Goal: Task Accomplishment & Management: Manage account settings

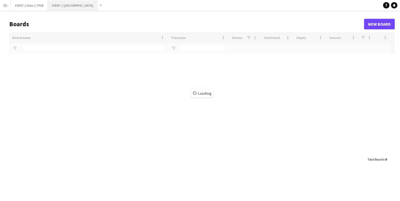
type input "******"
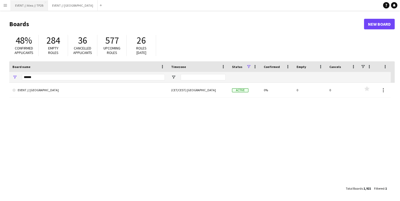
click at [27, 8] on button "EVENT // Atea // TP2B Close" at bounding box center [29, 5] width 37 height 10
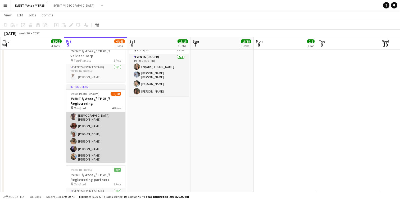
scroll to position [100, 0]
click at [97, 121] on app-card-role "Events (Event Staff) 4I 1A 8/9 09:00-18:00 (9h) Mille Torstensen Christian Tohj…" at bounding box center [95, 135] width 59 height 82
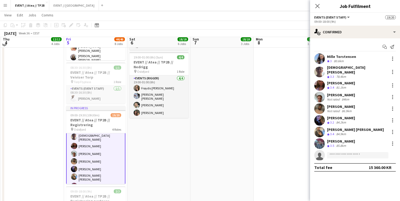
scroll to position [297, 0]
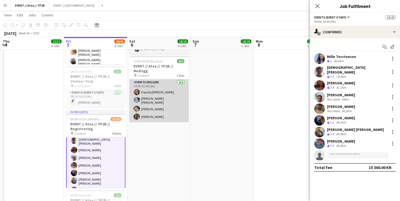
click at [176, 94] on app-card-role "Events (Rigger) 4/4 19:00-01:00 (6h) Frøydis Marie Syvertsen Marte Sofie Rossav…" at bounding box center [158, 100] width 59 height 43
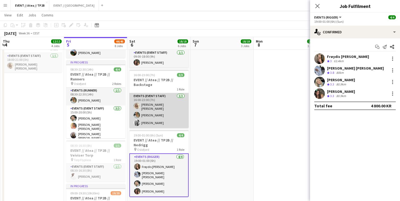
click at [172, 98] on app-card-role "Events (Event Staff) 3/3 16:00-23:00 (7h) Vanessa Riise Naas Lotte Langvatn-Van…" at bounding box center [158, 110] width 59 height 35
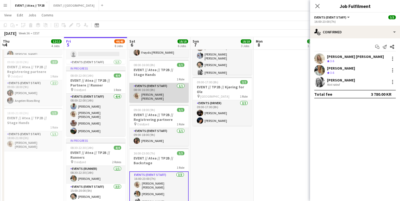
click at [151, 88] on app-card-role "Events (Event Staff) 1/1 08:00-16:00 (8h) Vanessa Riise Naas" at bounding box center [158, 93] width 59 height 20
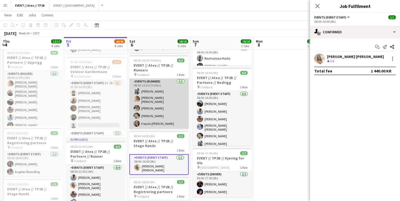
click at [151, 104] on app-card-role "Events (Runner) 5/5 08:00-15:30 (7h30m) Maria Grefberg Hannah Ludivia Rotbæk Me…" at bounding box center [158, 104] width 59 height 50
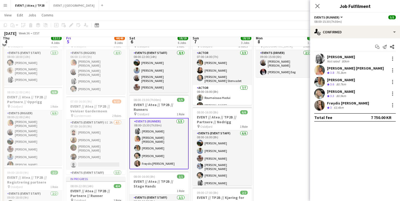
scroll to position [25, 0]
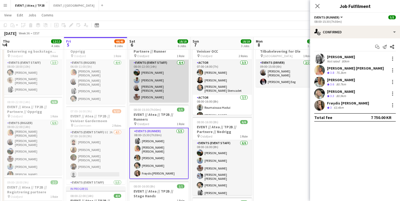
click at [149, 87] on app-card-role "Events (Event Staff) 4/4 08:00-22:00 (14h) Christian Smelhus Fredrik Bronken Næ…" at bounding box center [158, 81] width 59 height 43
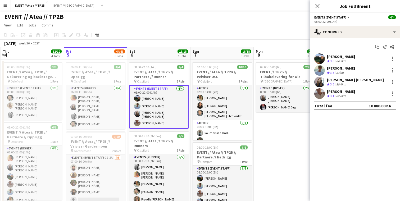
scroll to position [0, 0]
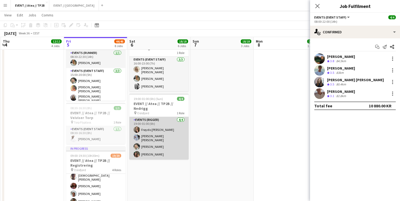
click at [156, 134] on app-card-role "Events (Rigger) 4/4 19:00-01:00 (6h) Frøydis Marie Syvertsen Marte Sofie Rossav…" at bounding box center [158, 138] width 59 height 43
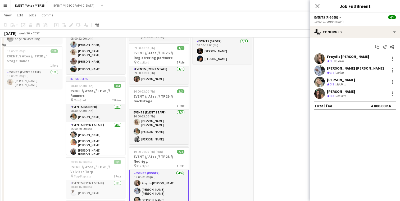
scroll to position [185, 0]
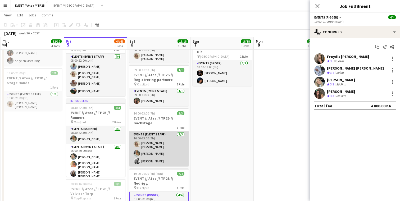
click at [154, 138] on app-card-role "Events (Event Staff) 3/3 16:00-23:00 (7h) Vanessa Riise Naas Lotte Langvatn-Van…" at bounding box center [158, 148] width 59 height 35
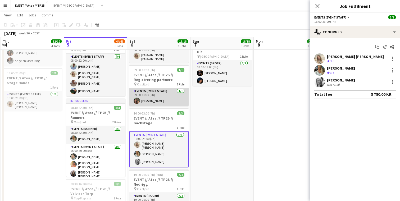
click at [151, 88] on app-card-role "Events (Event Staff) 1/1 09:00-18:00 (9h) Rafaela Goga" at bounding box center [158, 97] width 59 height 18
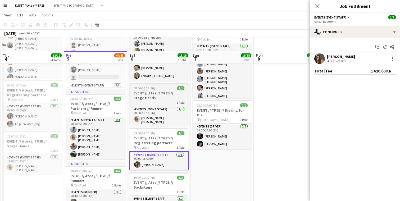
scroll to position [113, 0]
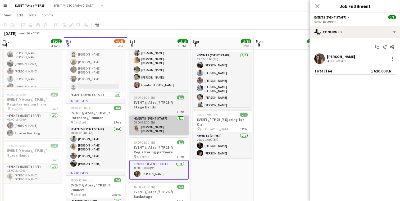
click at [145, 116] on app-card-role "Events (Event Staff) 1/1 08:00-16:00 (8h) Vanessa Riise Naas" at bounding box center [158, 126] width 59 height 20
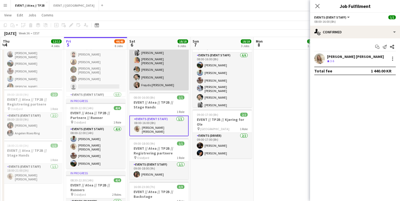
click at [149, 77] on app-card-role "Events (Runner) 5/5 08:00-15:30 (7h30m) Maria Grefberg Hannah Ludivia Rotbæk Me…" at bounding box center [158, 65] width 59 height 50
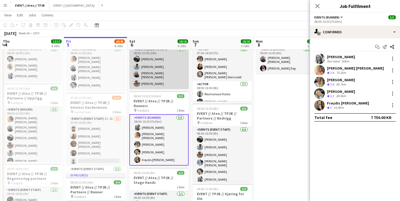
click at [148, 79] on app-card-role "Events (Event Staff) 4/4 08:00-22:00 (14h) Christian Smelhus Fredrik Bronken Næ…" at bounding box center [158, 67] width 59 height 43
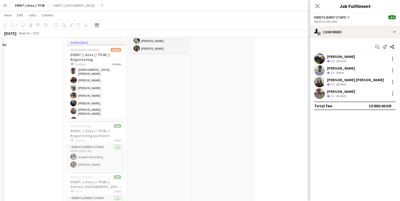
scroll to position [353, 0]
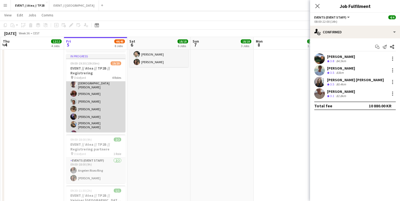
click at [104, 97] on app-card-role "Events (Event Staff) 4I 1A 8/9 09:00-18:00 (9h) Mille Torstensen Christian Tohj…" at bounding box center [95, 105] width 59 height 82
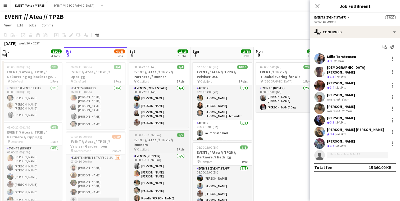
scroll to position [0, 0]
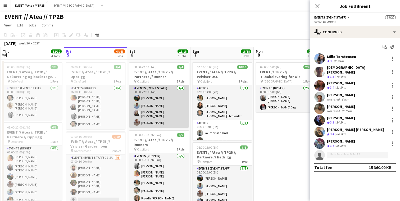
click at [154, 103] on app-card-role "Events (Event Staff) 4/4 08:00-22:00 (14h) Christian Smelhus Fredrik Bronken Næ…" at bounding box center [158, 106] width 59 height 43
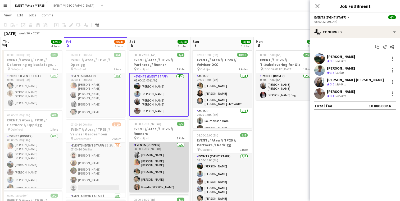
scroll to position [27, 0]
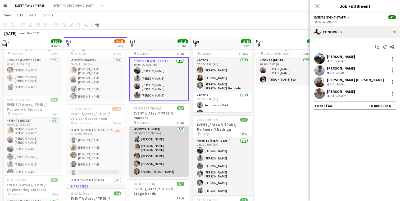
click at [175, 154] on app-card-role "Events (Runner) 5/5 08:00-15:30 (7h30m) Maria Grefberg Hannah Ludivia Rotbæk Me…" at bounding box center [158, 151] width 59 height 50
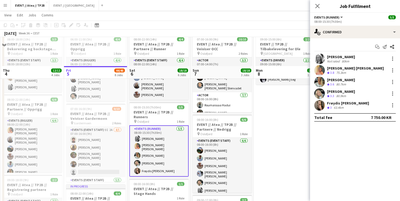
scroll to position [113, 0]
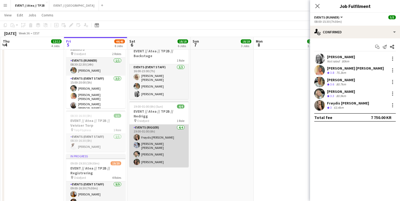
click at [174, 137] on app-card-role "Events (Rigger) 4/4 19:00-01:00 (6h) Frøydis Marie Syvertsen Marte Sofie Rossav…" at bounding box center [158, 146] width 59 height 43
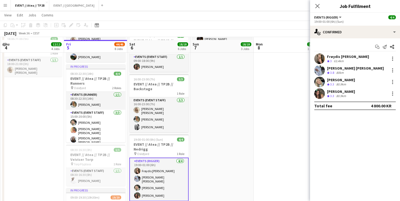
scroll to position [219, 0]
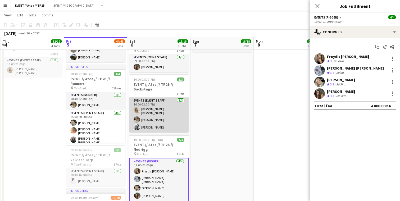
click at [165, 110] on app-card-role "Events (Event Staff) 3/3 16:00-23:00 (7h) Vanessa Riise Naas Lotte Langvatn-Van…" at bounding box center [158, 115] width 59 height 35
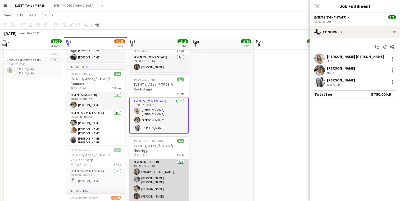
click at [158, 186] on app-card-role "Events (Rigger) 4/4 19:00-01:00 (6h) Frøydis Marie Syvertsen Marte Sofie Rossav…" at bounding box center [158, 180] width 59 height 43
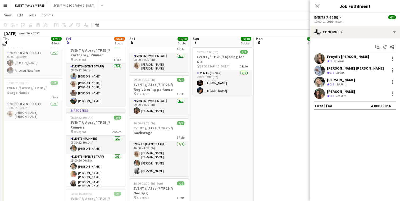
scroll to position [173, 0]
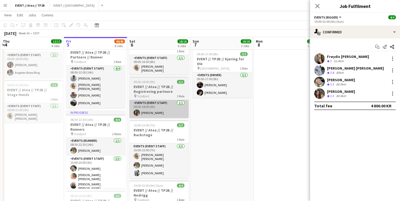
click at [148, 106] on app-card-role "Events (Event Staff) 1/1 09:00-18:00 (9h) Rafaela Goga" at bounding box center [158, 109] width 59 height 18
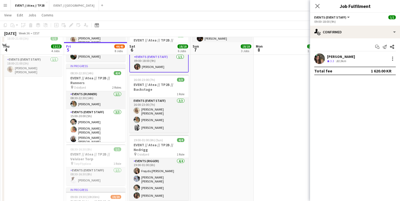
scroll to position [225, 0]
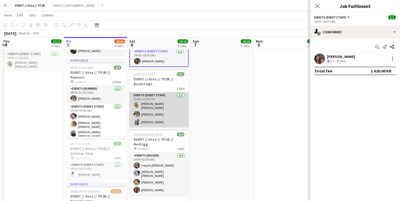
click at [148, 106] on app-card-role "Events (Event Staff) 3/3 16:00-23:00 (7h) Vanessa Riise Naas Lotte Langvatn-Van…" at bounding box center [158, 109] width 59 height 35
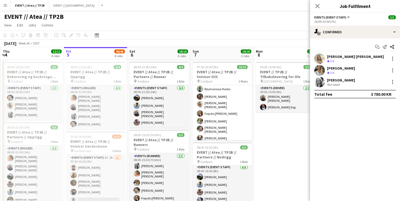
scroll to position [0, 0]
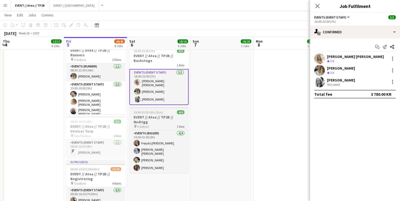
click at [159, 115] on h3 "EVENT // Atea // TP2B // Nedrigg" at bounding box center [158, 120] width 59 height 10
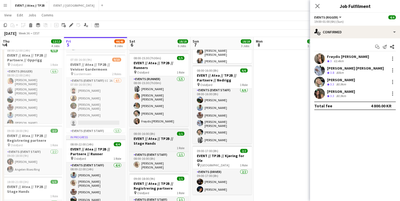
click at [155, 128] on app-job-card "08:00-16:00 (8h) 1/1 EVENT // Atea // TP2B // Stage Hands 1 Role Events (Event …" at bounding box center [158, 149] width 59 height 43
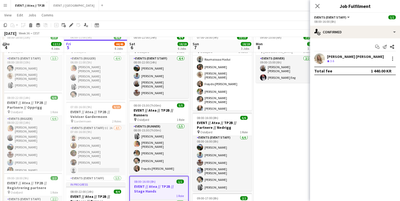
scroll to position [25, 0]
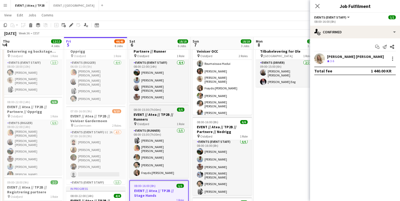
click at [155, 105] on app-job-card "08:00-15:30 (7h30m) 5/5 EVENT // Atea // TP2B // Runners pin Oslofjord 1 Role E…" at bounding box center [158, 140] width 59 height 73
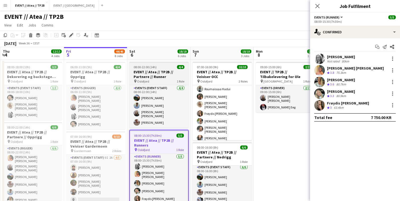
click at [158, 73] on h3 "EVENT // Atea // TP2B // Partnere // Runner" at bounding box center [158, 75] width 59 height 10
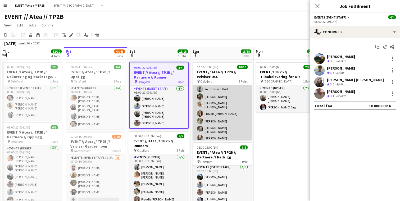
click at [217, 96] on app-card-role "Actor 7/7 08:00-16:00 (8h) Roumaissaa Hadui Rafaela Goga Vanessa Riise Naas Frø…" at bounding box center [221, 109] width 59 height 67
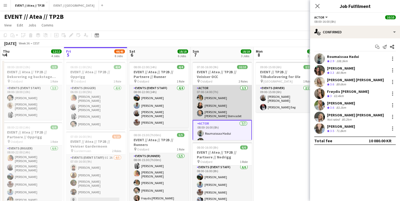
scroll to position [0, 0]
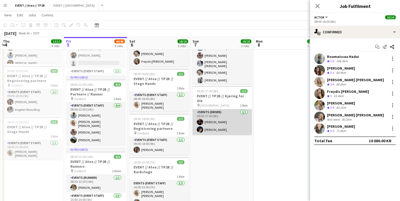
click at [223, 125] on app-card-role "Events (Driver) 2/2 09:00-17:00 (8h) Erik Kjensli Moe Adrian Roddvik" at bounding box center [221, 122] width 59 height 26
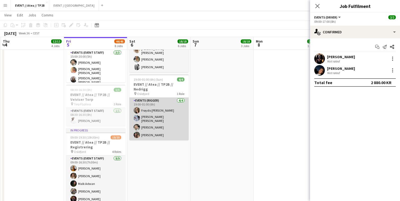
click at [136, 115] on app-user-avatar at bounding box center [136, 118] width 6 height 6
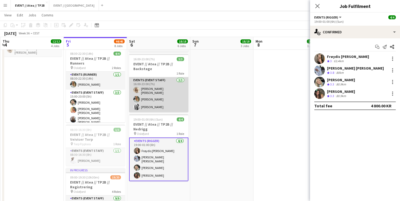
click at [138, 96] on app-user-avatar at bounding box center [136, 99] width 6 height 6
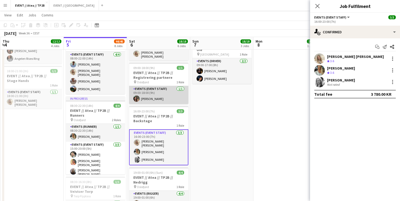
click at [145, 89] on app-card-role "Events (Event Staff) 1/1 09:00-18:00 (9h) Rafaela Goga" at bounding box center [158, 95] width 59 height 18
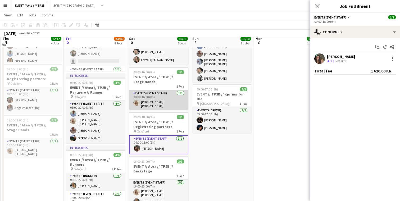
scroll to position [135, 0]
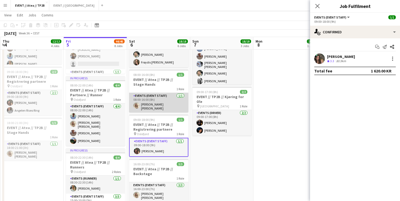
click at [145, 88] on app-job-card "08:00-16:00 (8h) 1/1 EVENT // Atea // TP2B // Stage Hands 1 Role Events (Event …" at bounding box center [158, 91] width 59 height 43
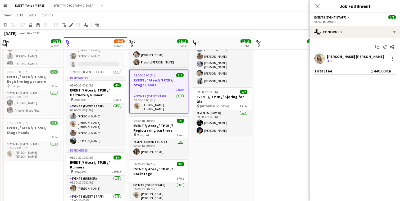
click at [144, 65] on app-date-cell "08:00-22:00 (14h) 4/4 EVENT // Atea // TP2B // Partnere // Runner pin Oslofjord…" at bounding box center [158, 188] width 63 height 528
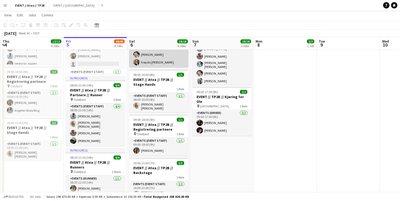
click at [149, 61] on app-card-role "Events (Runner) 5/5 08:00-15:30 (7h30m) Maria Grefberg Hannah Ludivia Rotbæk Me…" at bounding box center [158, 42] width 59 height 50
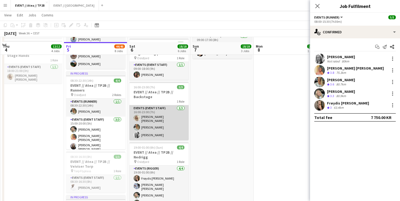
scroll to position [218, 0]
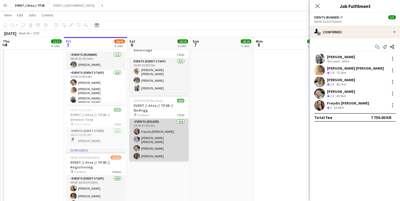
click at [163, 140] on app-card-role "Events (Rigger) 4/4 19:00-01:00 (6h) Frøydis Marie Syvertsen Marte Sofie Rossav…" at bounding box center [158, 140] width 59 height 43
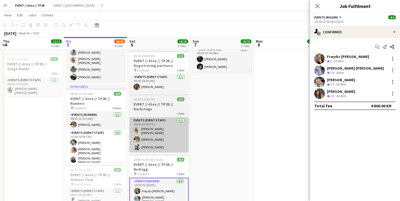
click at [162, 131] on app-card-role "Events (Event Staff) 3/3 16:00-23:00 (7h) Vanessa Riise Naas Lotte Langvatn-Van…" at bounding box center [158, 134] width 59 height 35
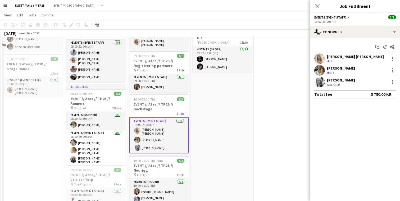
scroll to position [159, 0]
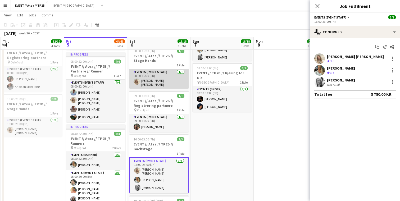
click at [154, 71] on app-card-role "Events (Event Staff) 1/1 08:00-16:00 (8h) Vanessa Riise Naas" at bounding box center [158, 79] width 59 height 20
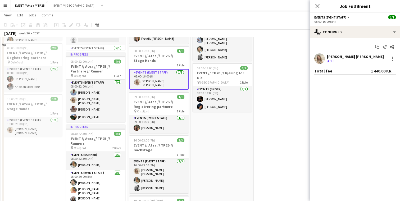
scroll to position [100, 0]
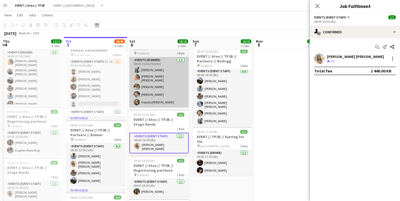
click at [152, 82] on app-card-role "Events (Runner) 5/5 08:00-15:30 (7h30m) Maria Grefberg Hannah Ludivia Rotbæk Me…" at bounding box center [158, 82] width 59 height 50
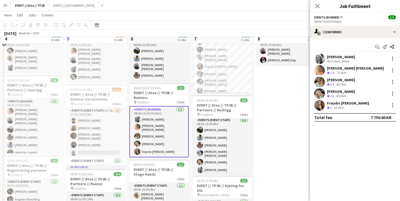
scroll to position [36, 0]
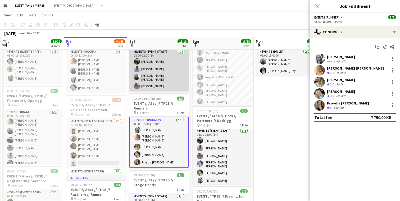
click at [152, 82] on app-card-role "Events (Event Staff) 4/4 08:00-22:00 (14h) Christian Smelhus Fredrik Bronken Næ…" at bounding box center [158, 70] width 59 height 43
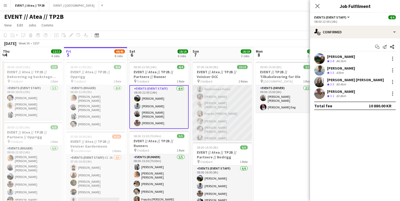
scroll to position [0, 0]
click at [222, 112] on app-card-role "Actor 7/7 08:00-16:00 (8h) Roumaissaa Hadui Rafaela Goga Vanessa Riise Naas Frø…" at bounding box center [221, 109] width 59 height 67
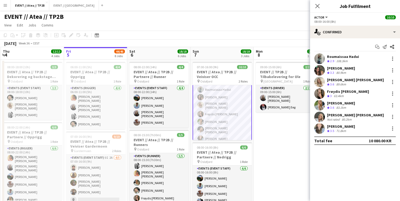
click at [323, 117] on app-user-avatar at bounding box center [319, 117] width 11 height 11
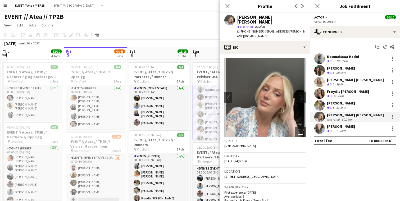
click at [321, 106] on app-user-avatar at bounding box center [319, 105] width 11 height 11
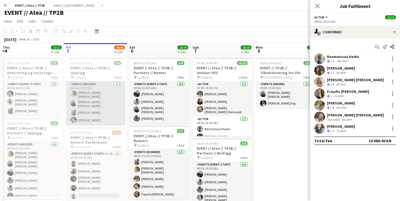
scroll to position [4, 0]
click at [111, 104] on app-card-role "Events (Rigger) 4/4 06:00-11:00 (5h) Hannah Ludivia Rotbæk Meling Helene Sofie …" at bounding box center [95, 103] width 59 height 44
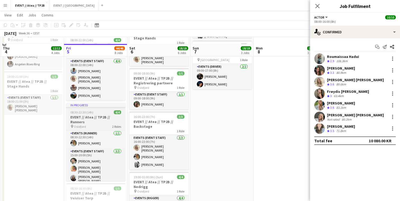
scroll to position [189, 0]
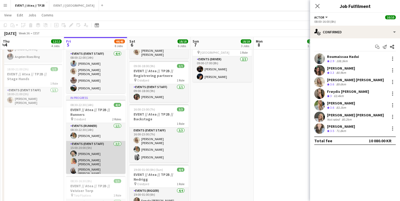
click at [104, 145] on app-card-role "Events (Event Staff) 3/3 15:00-20:00 (5h) Oda Hansson Hannah Ludivia Rotbæk Mel…" at bounding box center [95, 159] width 59 height 36
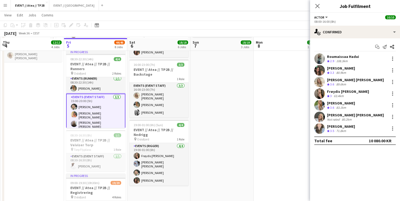
scroll to position [235, 0]
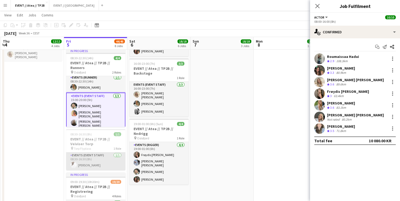
click at [100, 156] on app-card-role "Events (Event Staff) 1/1 08:30-16:30 (8h) Elias Stenvadet" at bounding box center [95, 161] width 59 height 18
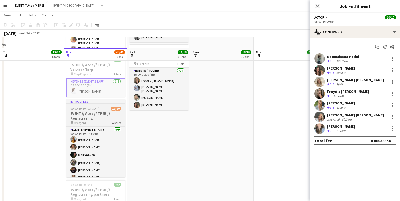
scroll to position [321, 0]
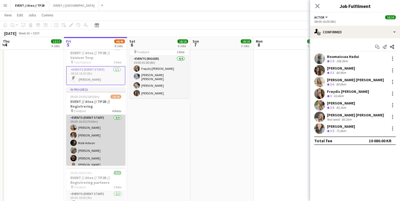
click at [99, 141] on app-card-role "Events (Event Staff) 9/9 09:00-16:30 (7h30m) Sofia Sgarioto Maria Egeland Malk …" at bounding box center [95, 156] width 59 height 82
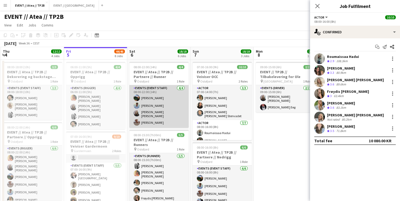
scroll to position [0, 0]
click at [152, 107] on app-card-role "Events (Event Staff) 4/4 08:00-22:00 (14h) Christian Smelhus Fredrik Bronken Næ…" at bounding box center [158, 106] width 59 height 43
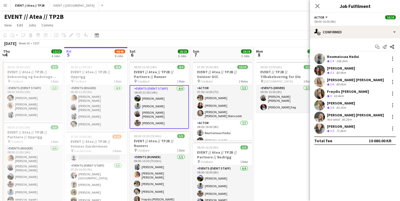
scroll to position [0, 0]
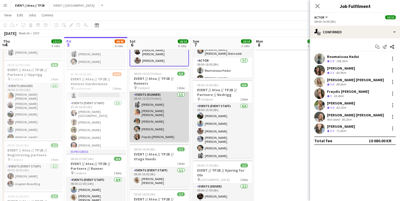
click at [169, 114] on app-card-role "Events (Runner) 5/5 08:00-15:30 (7h30m) Maria Grefberg Hannah Ludivia Rotbæk Me…" at bounding box center [159, 117] width 59 height 50
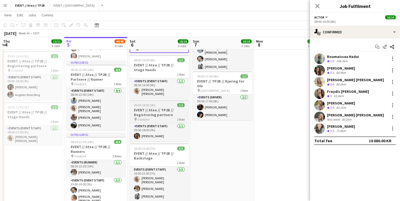
click at [167, 117] on div "pin Oslofjord 1 Role" at bounding box center [159, 119] width 59 height 4
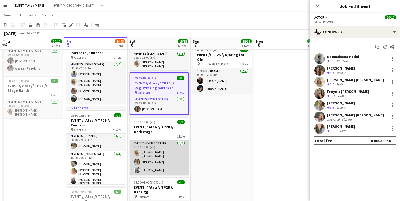
click at [165, 153] on app-card-role "Events (Event Staff) 3/3 16:00-23:00 (7h) Vanessa Riise Naas Lotte Langvatn-Van…" at bounding box center [159, 157] width 59 height 35
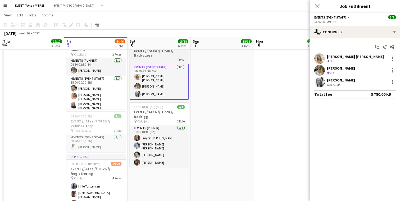
click at [165, 153] on app-card-role "Events (Rigger) 4/4 19:00-01:00 (6h) Frøydis Marie Syvertsen Marte Sofie Rossav…" at bounding box center [159, 146] width 59 height 43
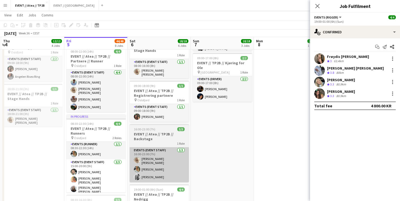
scroll to position [169, 0]
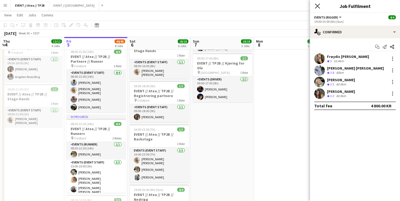
click at [319, 7] on icon "Close pop-in" at bounding box center [317, 5] width 5 height 5
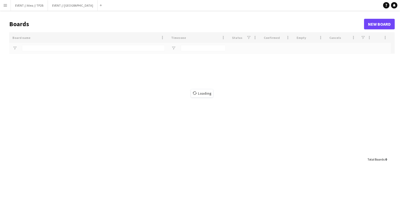
type input "******"
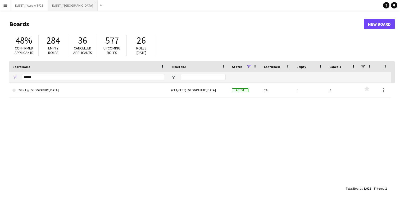
click at [73, 4] on button "EVENT // Heidelberg Close" at bounding box center [73, 5] width 50 height 10
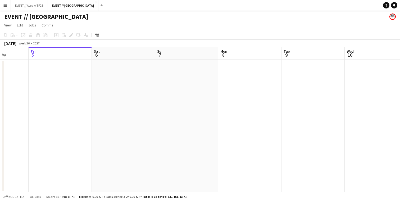
scroll to position [0, 163]
click at [34, 7] on button "EVENT // Atea // TP2B Close" at bounding box center [29, 5] width 37 height 10
